Goal: Navigation & Orientation: Find specific page/section

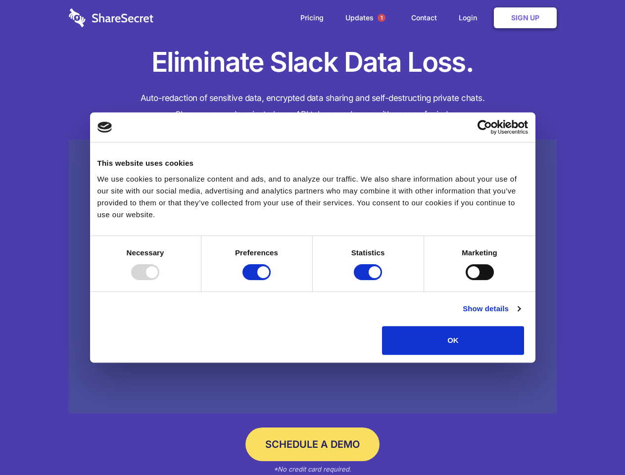
click at [159, 280] on div at bounding box center [145, 272] width 28 height 16
click at [271, 280] on input "Preferences" at bounding box center [256, 272] width 28 height 16
checkbox input "false"
click at [369, 280] on input "Statistics" at bounding box center [368, 272] width 28 height 16
checkbox input "false"
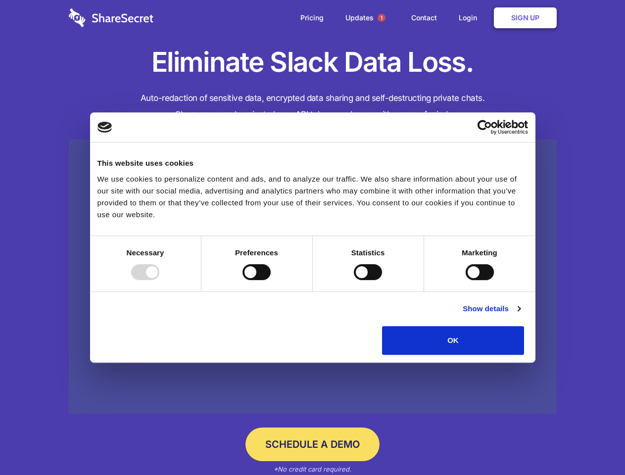
click at [465, 280] on input "Marketing" at bounding box center [479, 272] width 28 height 16
checkbox input "true"
click at [520, 315] on link "Show details" at bounding box center [491, 309] width 57 height 12
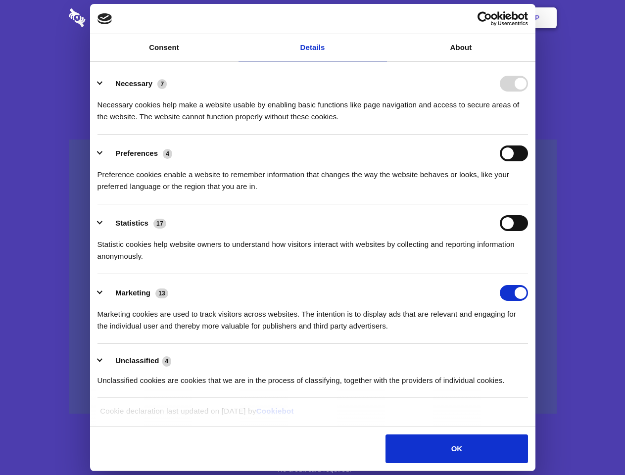
click at [532, 358] on ul "Necessary 7 Necessary cookies help make a website usable by enabling basic func…" at bounding box center [313, 231] width 440 height 333
click at [381, 18] on span "1" at bounding box center [381, 18] width 8 height 8
